Goal: Transaction & Acquisition: Purchase product/service

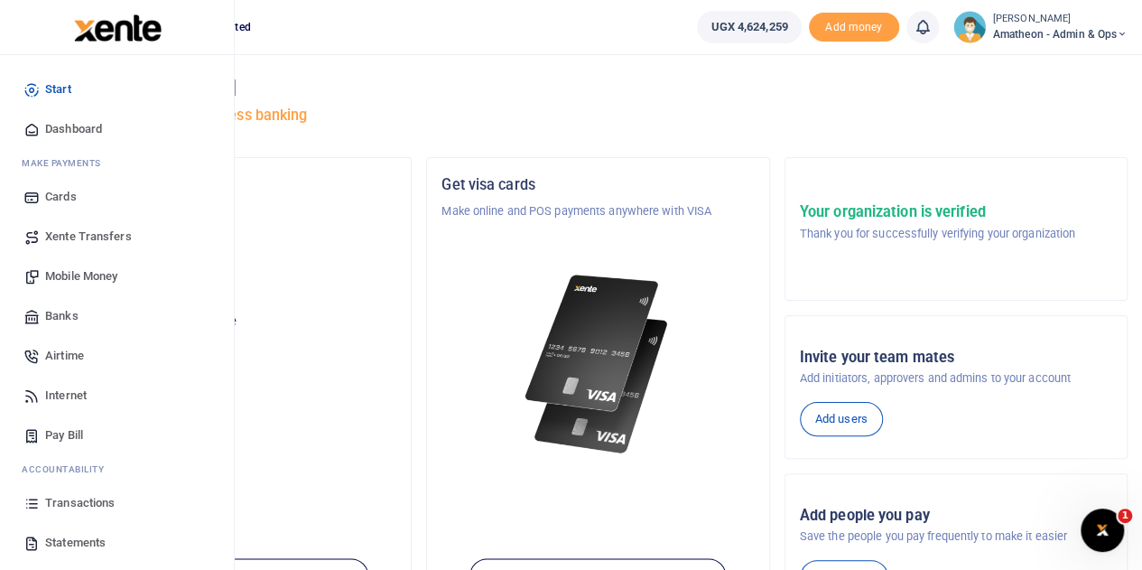
click at [84, 502] on span "Transactions" at bounding box center [80, 503] width 70 height 18
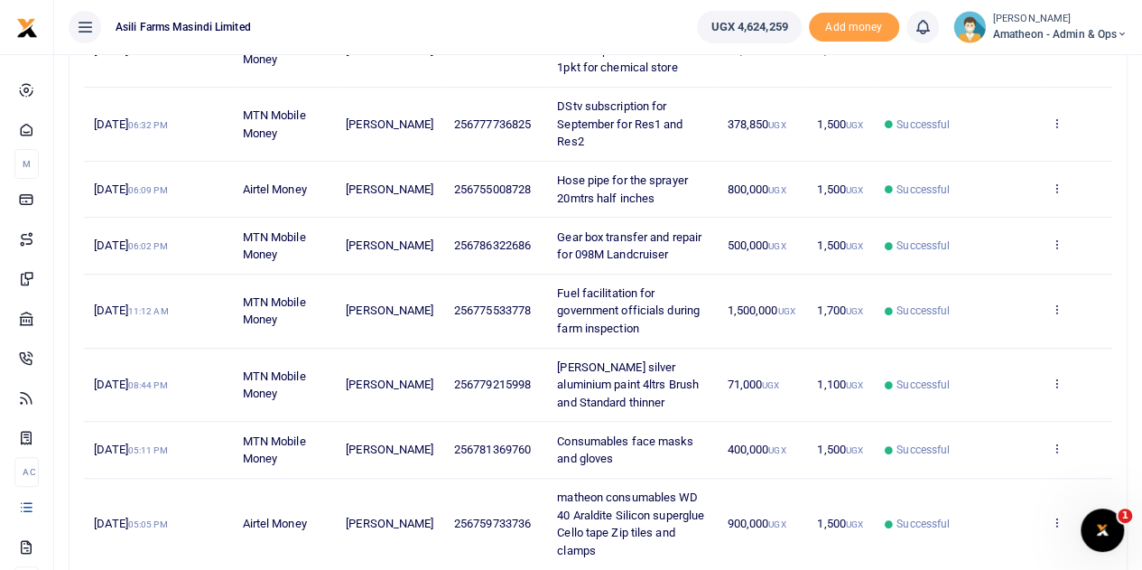
scroll to position [632, 0]
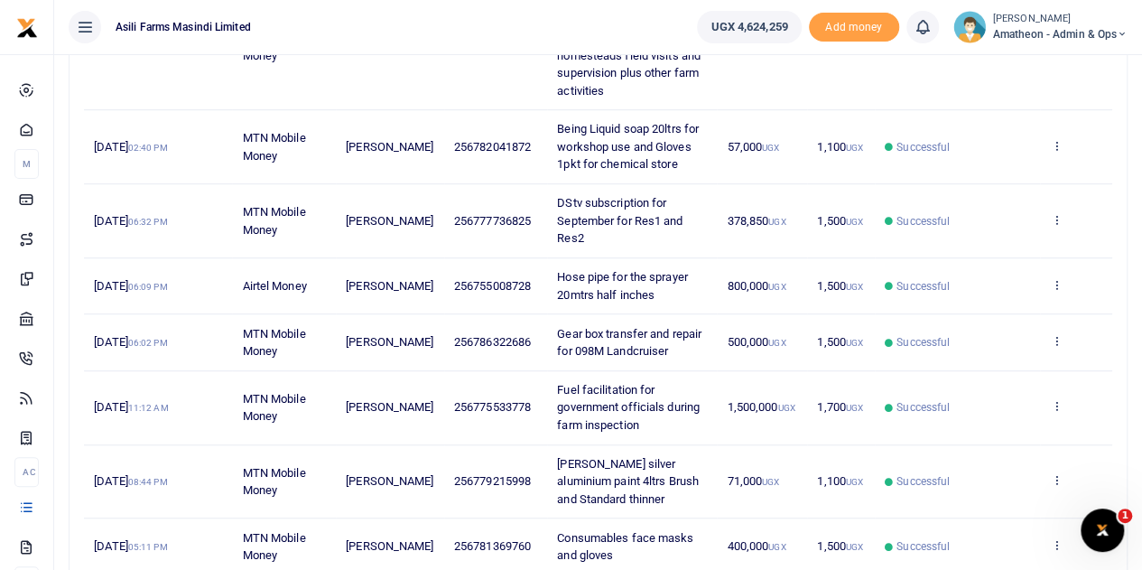
scroll to position [451, 0]
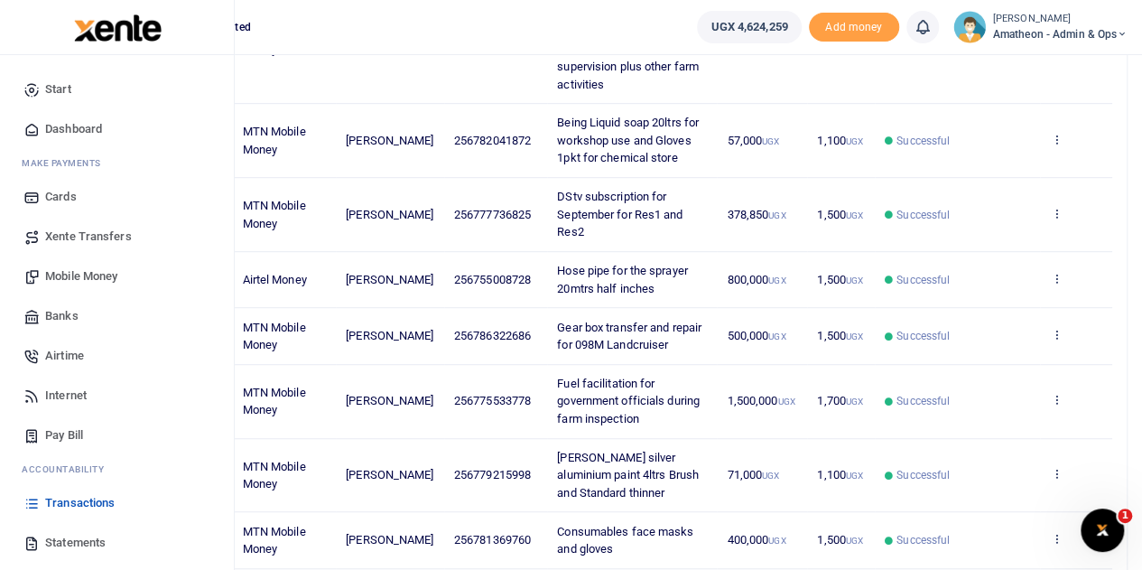
click at [70, 274] on span "Mobile Money" at bounding box center [81, 276] width 72 height 18
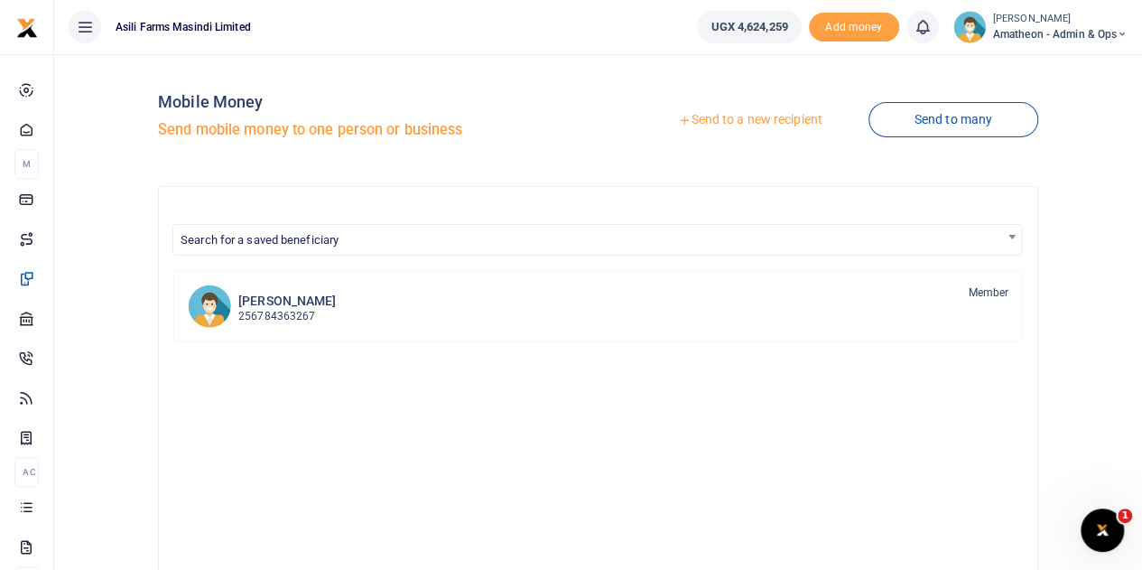
click at [715, 122] on link "Send to a new recipient" at bounding box center [750, 120] width 236 height 33
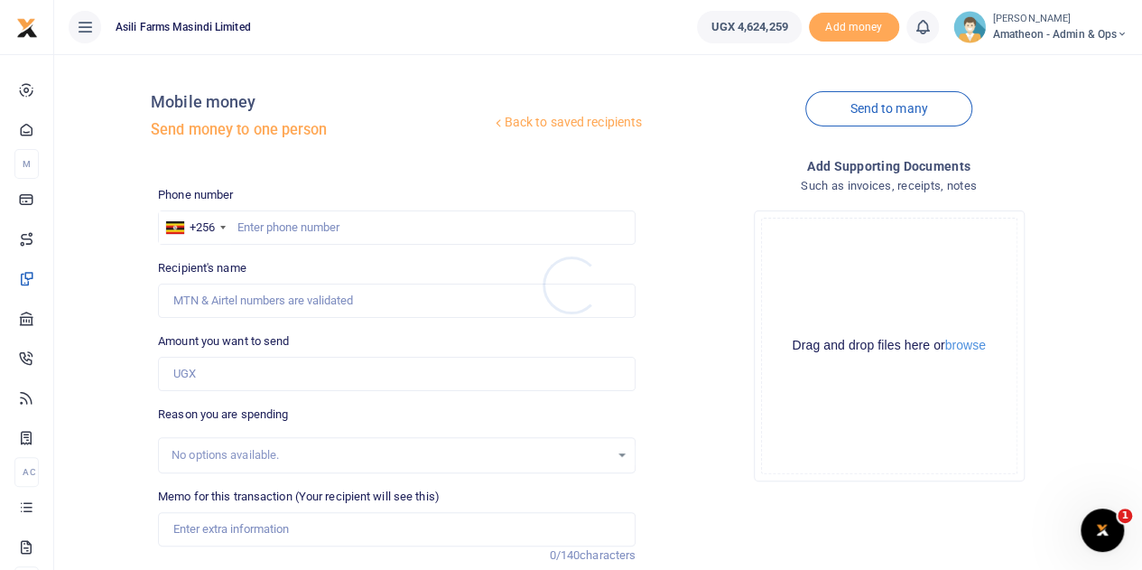
click at [963, 348] on div at bounding box center [571, 285] width 1142 height 570
click at [963, 348] on button "browse" at bounding box center [965, 346] width 41 height 14
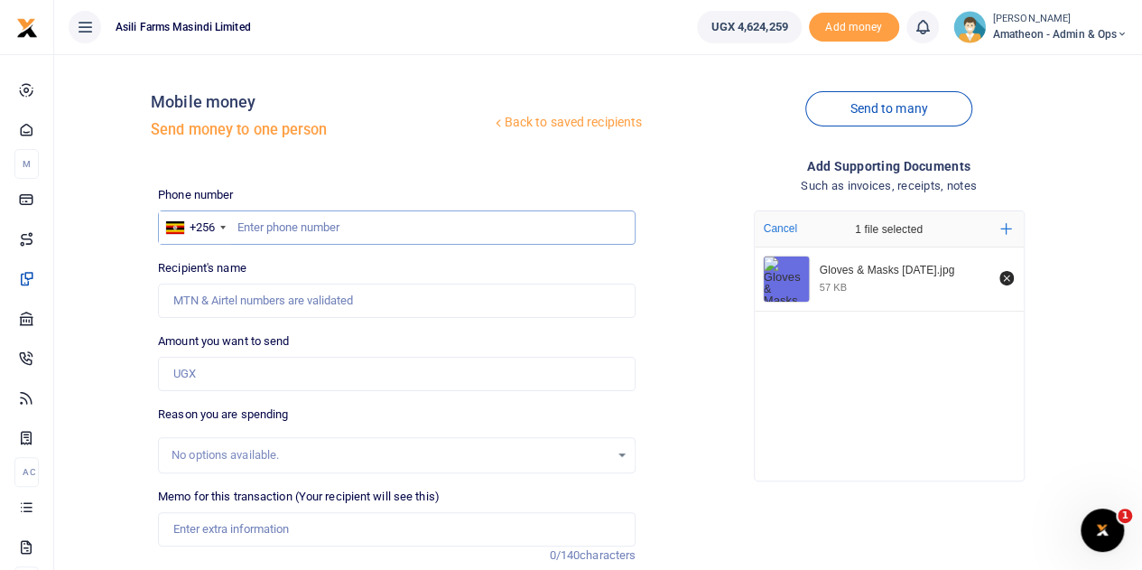
click at [296, 231] on input "text" at bounding box center [397, 227] width 478 height 34
type input "781369760"
type input "Gloria Ngonzi"
type input "781369760"
click at [249, 374] on input "Amount you want to send" at bounding box center [397, 374] width 478 height 34
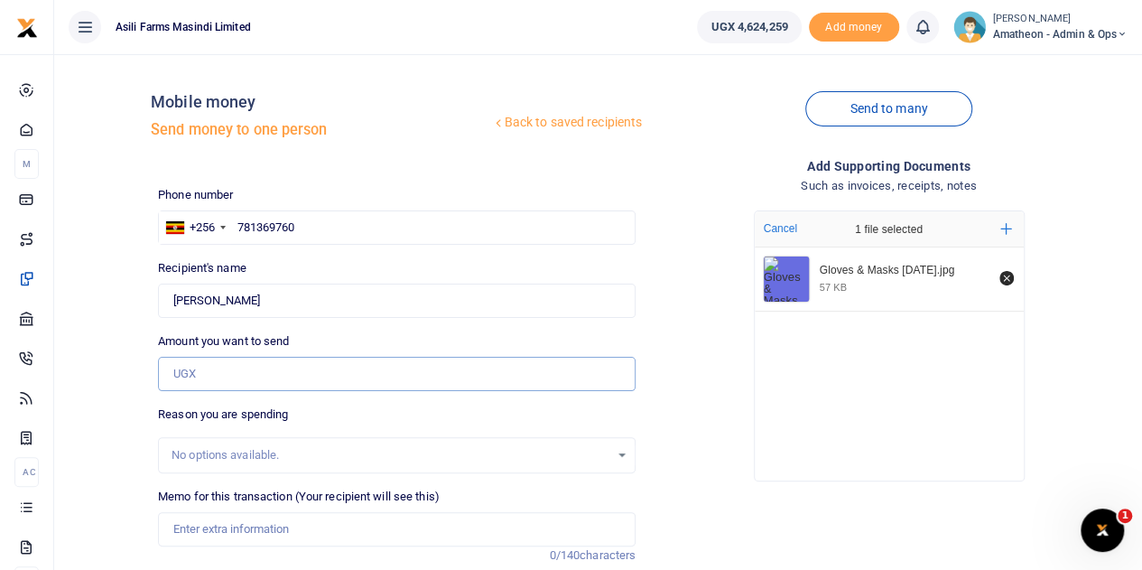
type input "300,000"
click at [222, 528] on input "Memo for this transaction (Your recipient will see this)" at bounding box center [397, 529] width 478 height 34
type input "Amatheon consumables Face masks and Examination gloves"
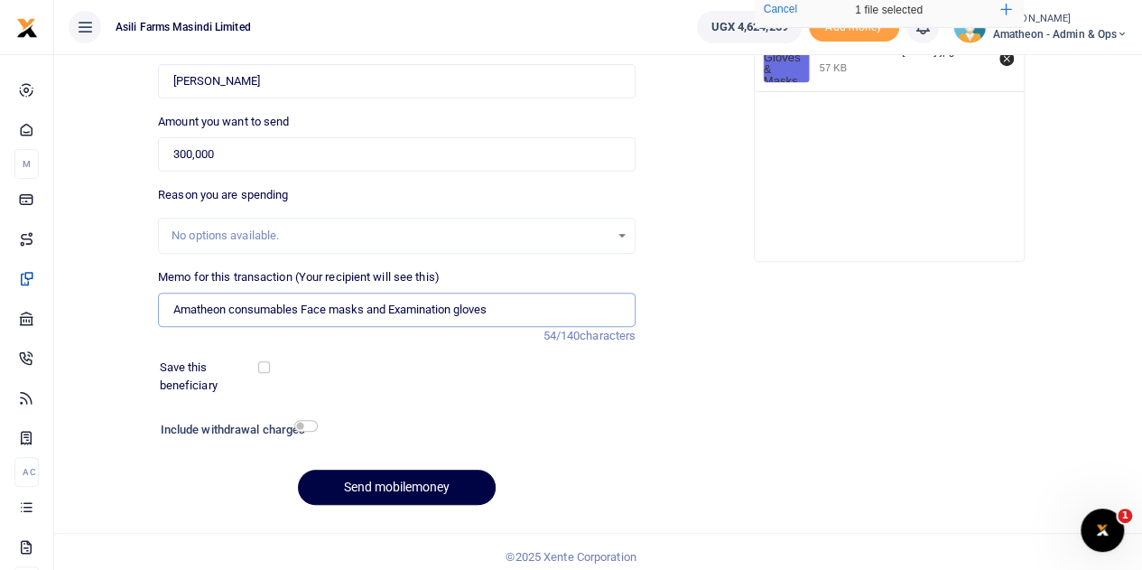
scroll to position [228, 0]
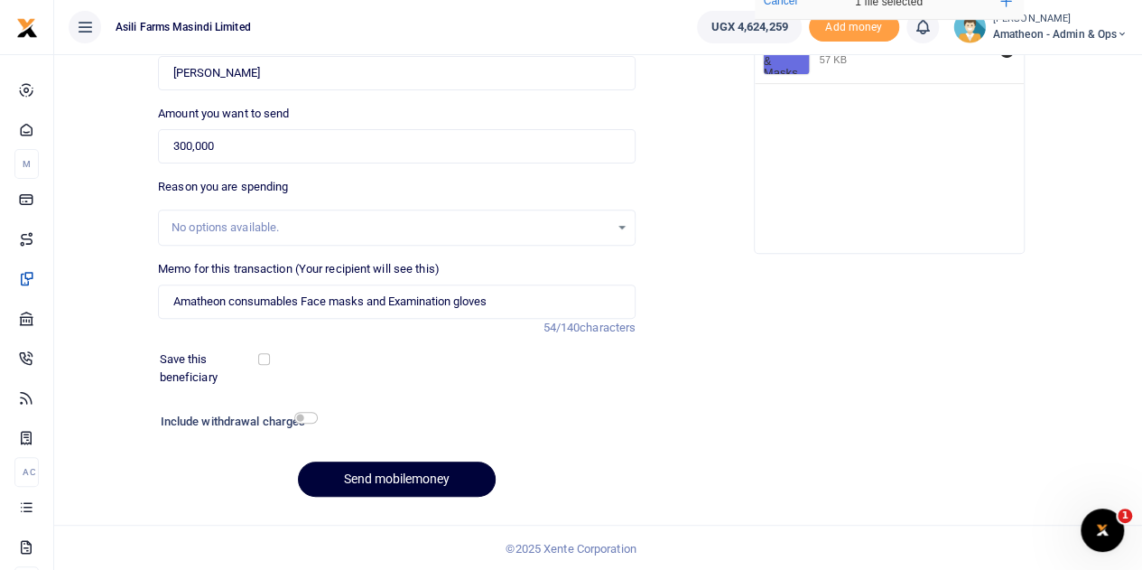
click at [386, 481] on button "Send mobilemoney" at bounding box center [397, 478] width 198 height 35
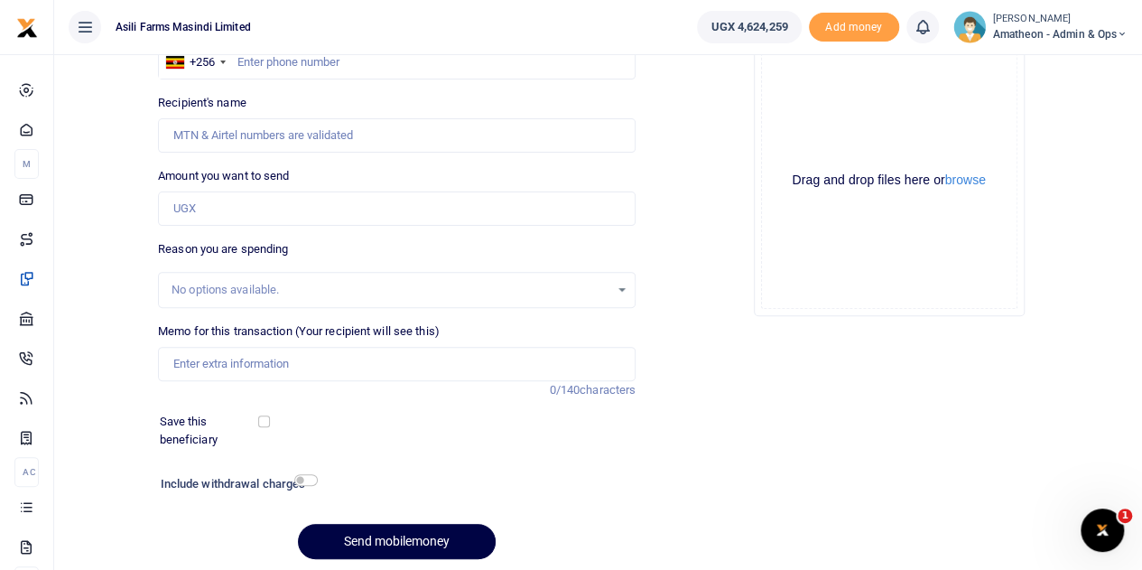
scroll to position [137, 0]
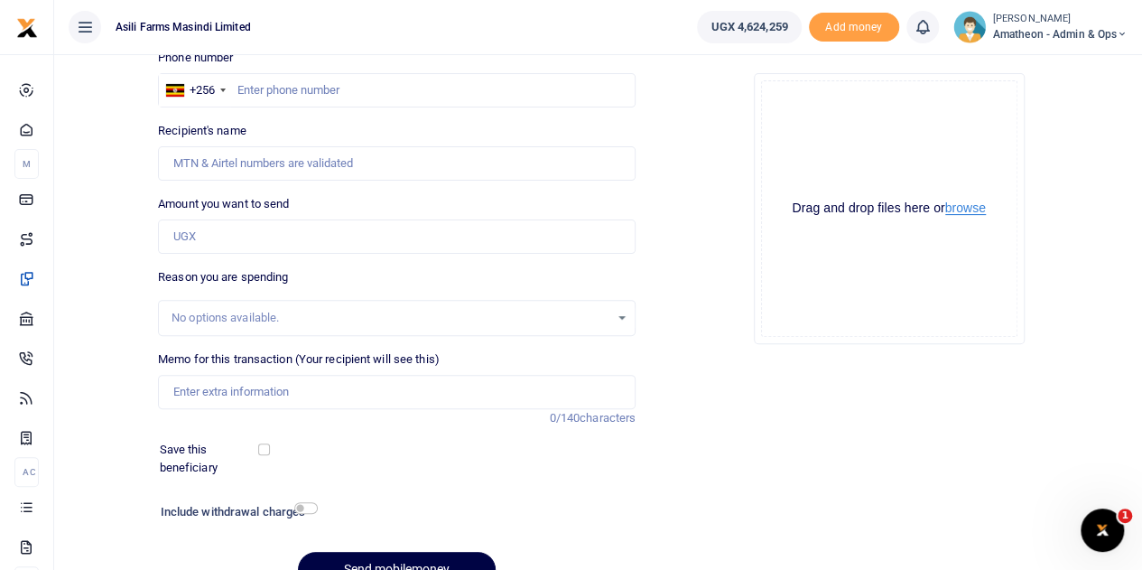
click at [968, 209] on button "browse" at bounding box center [965, 208] width 41 height 14
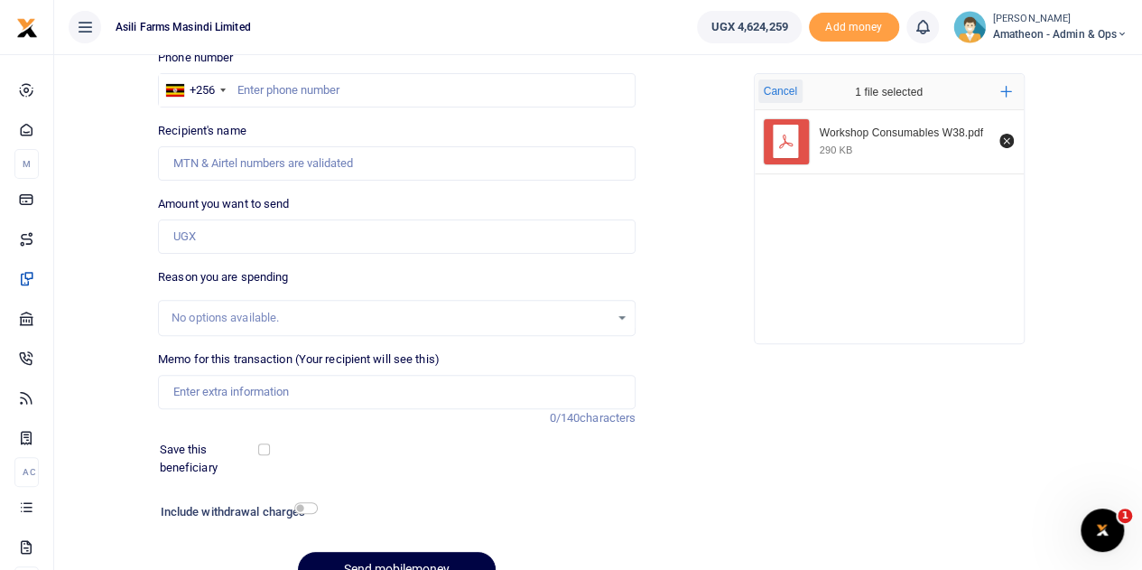
scroll to position [47, 0]
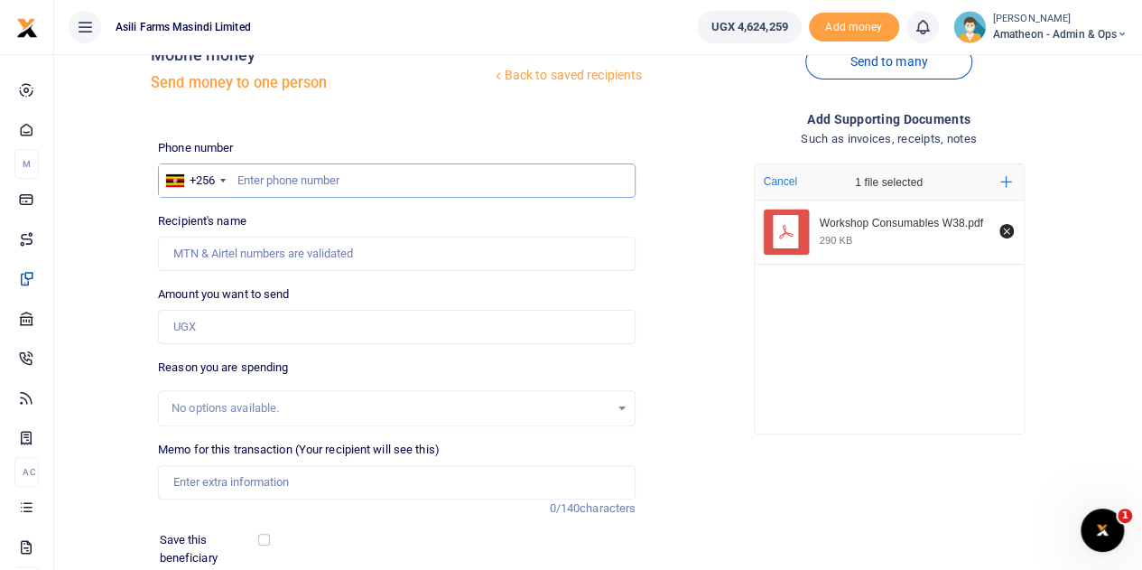
click at [302, 185] on input "text" at bounding box center [397, 180] width 478 height 34
type input "759733736"
click at [235, 317] on input "Amount you want to send" at bounding box center [397, 327] width 478 height 34
type input "[PERSON_NAME]"
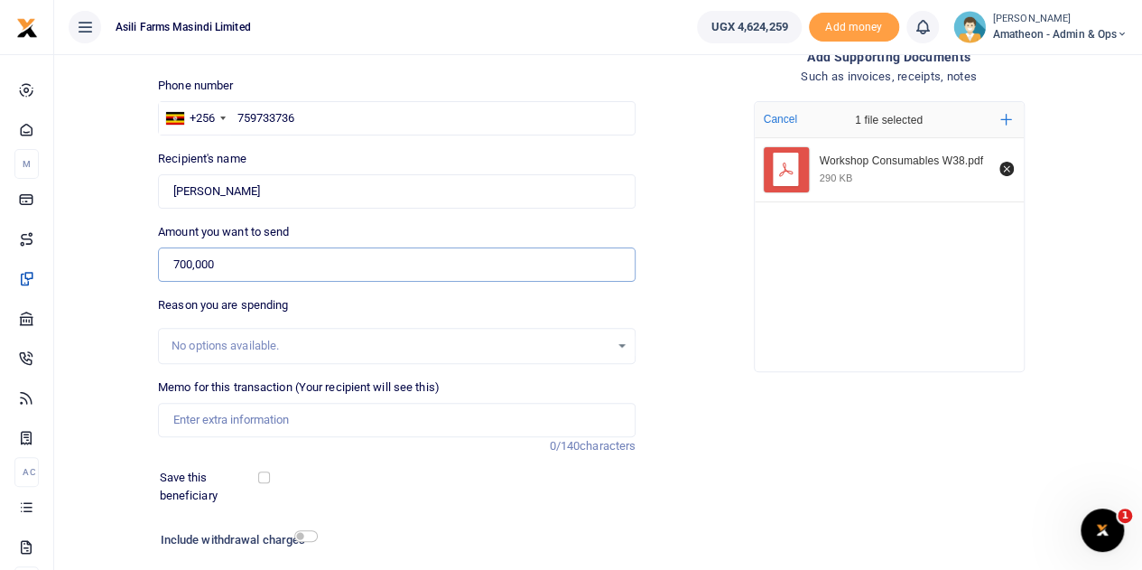
scroll to position [137, 0]
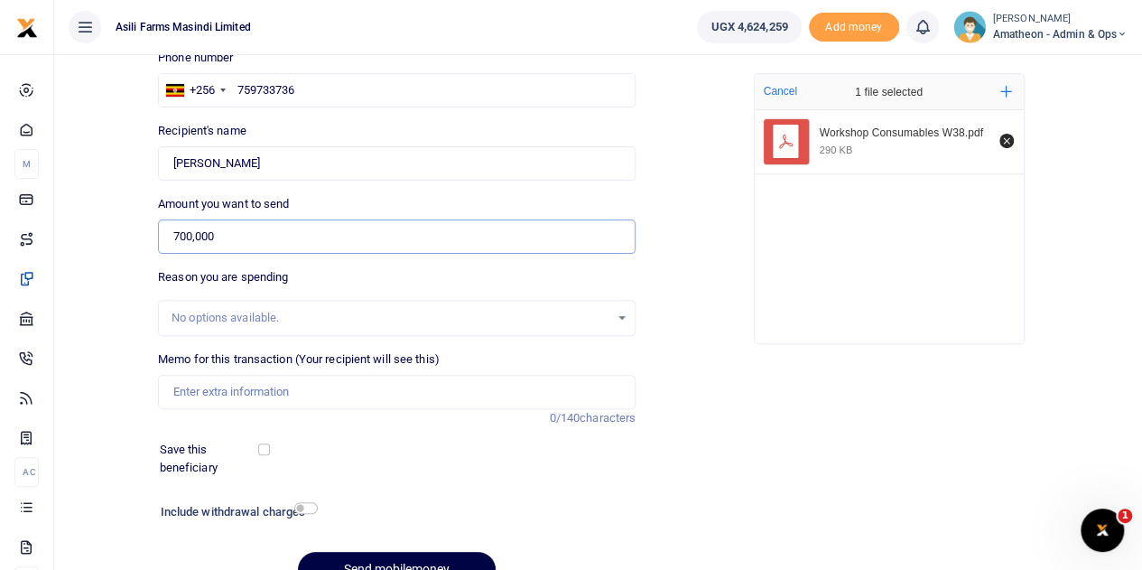
type input "700,000"
click at [229, 395] on input "Memo for this transaction (Your recipient will see this)" at bounding box center [397, 392] width 478 height 34
type input "Amatheon consumables WD 40 Araldite Silicon superglue Cello tape Zip tiles and …"
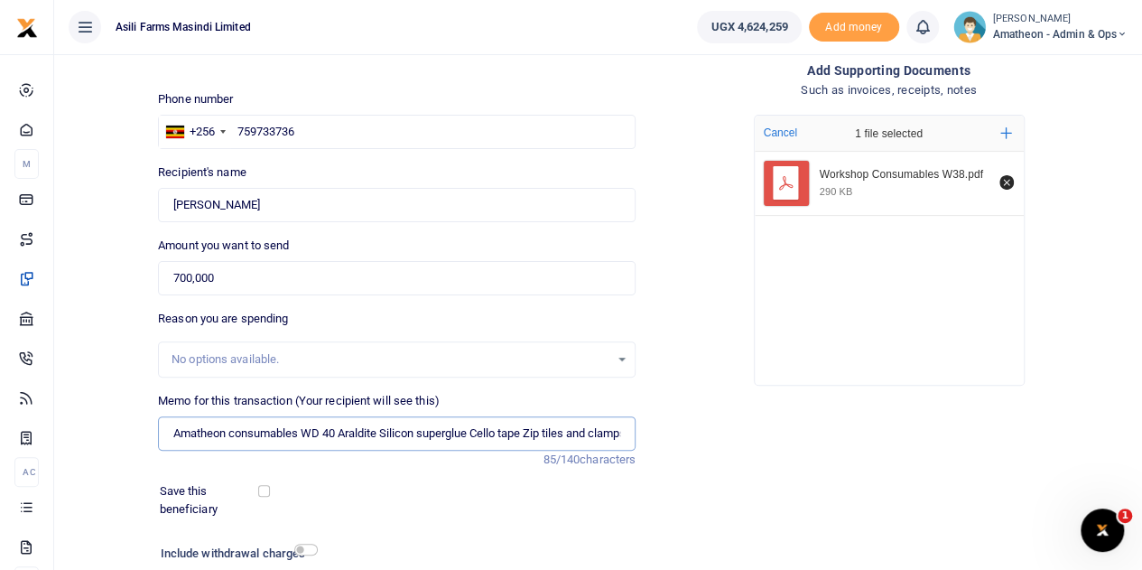
scroll to position [181, 0]
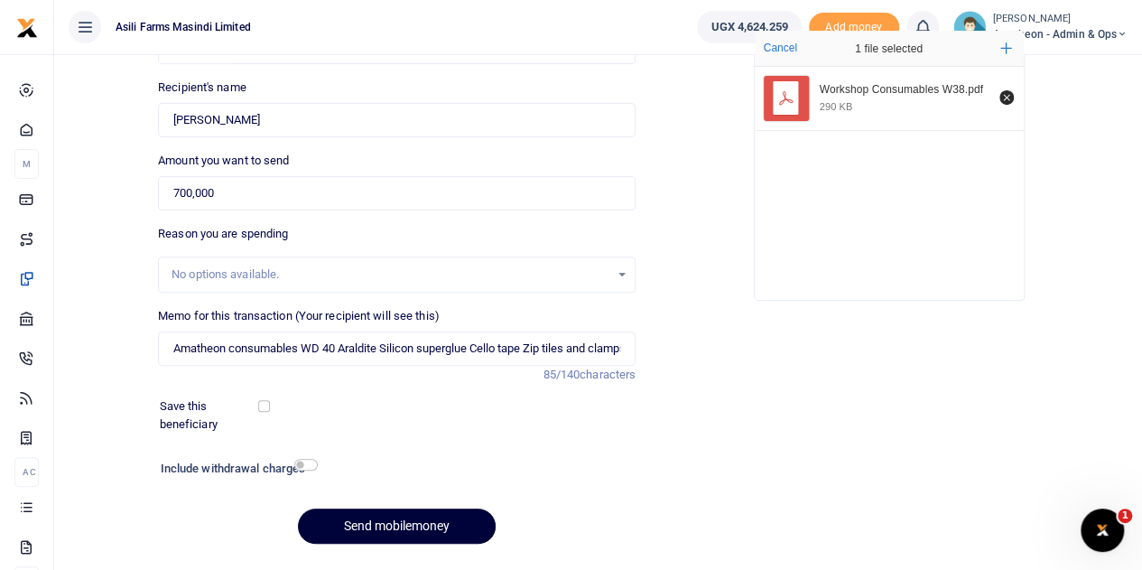
click at [397, 521] on button "Send mobilemoney" at bounding box center [397, 525] width 198 height 35
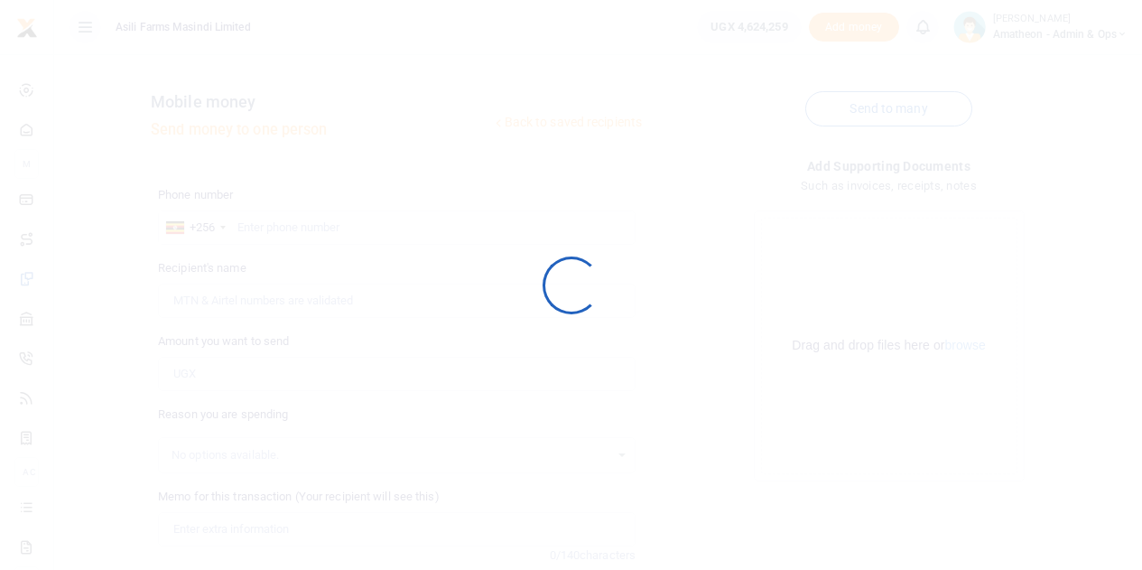
scroll to position [181, 0]
